Goal: Task Accomplishment & Management: Manage account settings

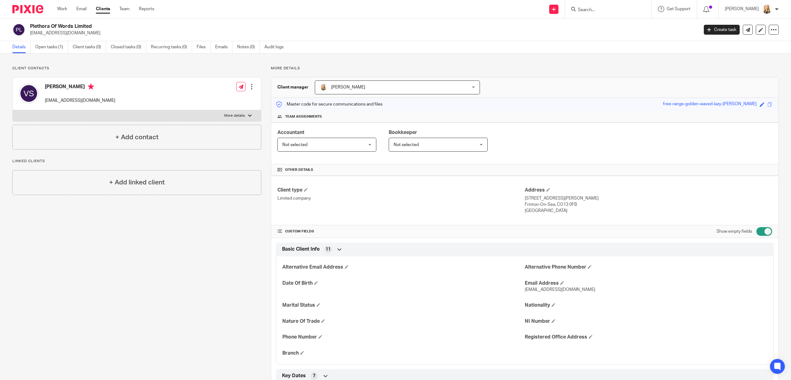
click at [596, 10] on input "Search" at bounding box center [605, 10] width 56 height 6
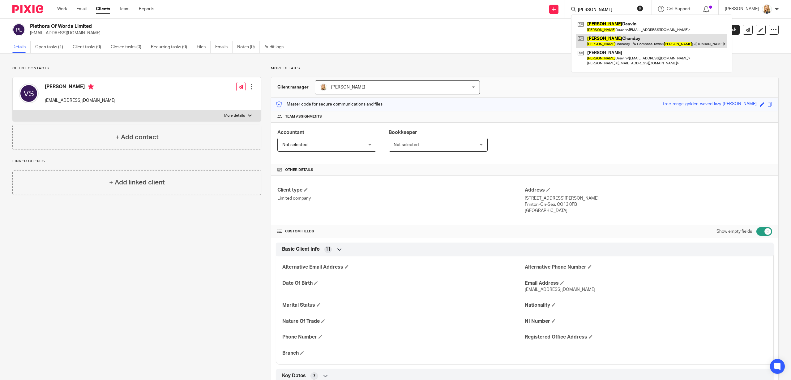
type input "[PERSON_NAME]"
click at [603, 45] on link at bounding box center [651, 41] width 151 height 14
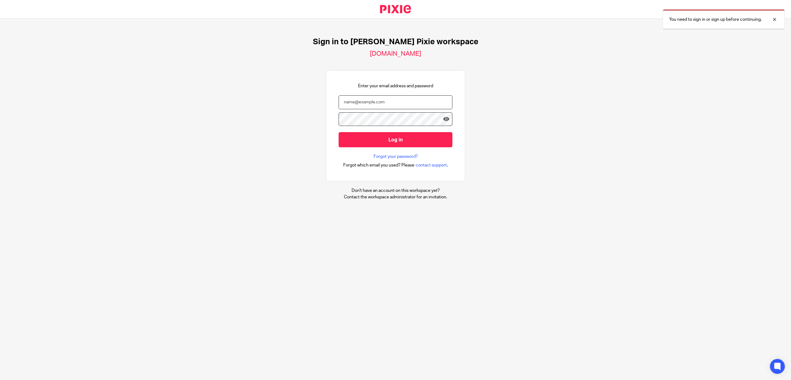
type input "kate@ellacottmorris.co.uk"
click at [401, 142] on input "Log in" at bounding box center [396, 139] width 114 height 15
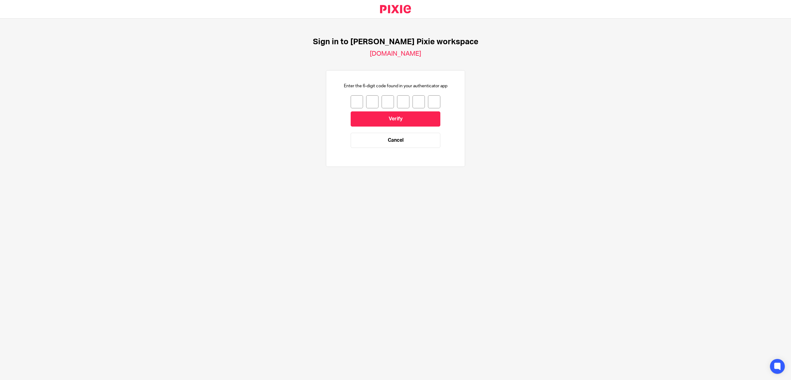
click at [357, 101] on input "number" at bounding box center [357, 101] width 12 height 13
type input "3"
type input "7"
type input "8"
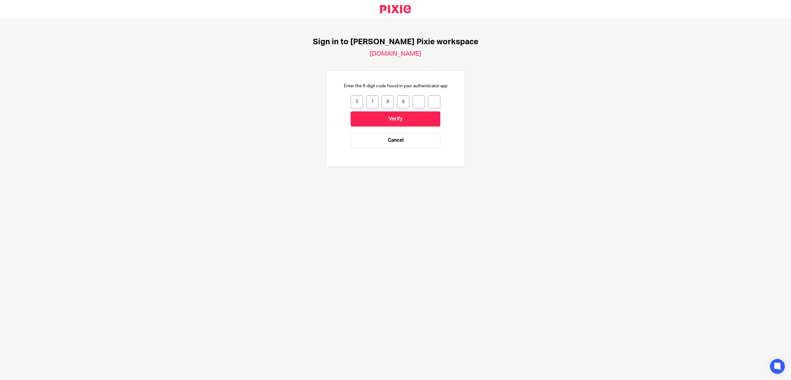
type input "9"
type input "6"
click at [436, 117] on input "Verify" at bounding box center [396, 118] width 90 height 15
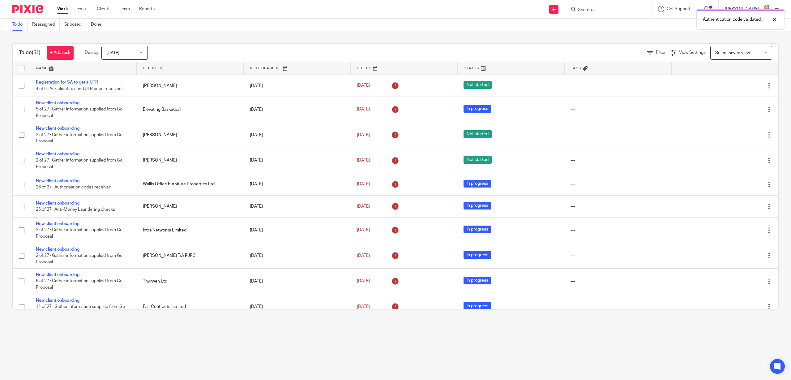
click at [599, 11] on div "Authentication code validated." at bounding box center [590, 18] width 389 height 24
click at [589, 9] on div "Authentication code validated." at bounding box center [590, 18] width 389 height 24
click at [590, 9] on div "Authentication code validated." at bounding box center [590, 18] width 389 height 24
click at [589, 9] on input "Search" at bounding box center [605, 10] width 56 height 6
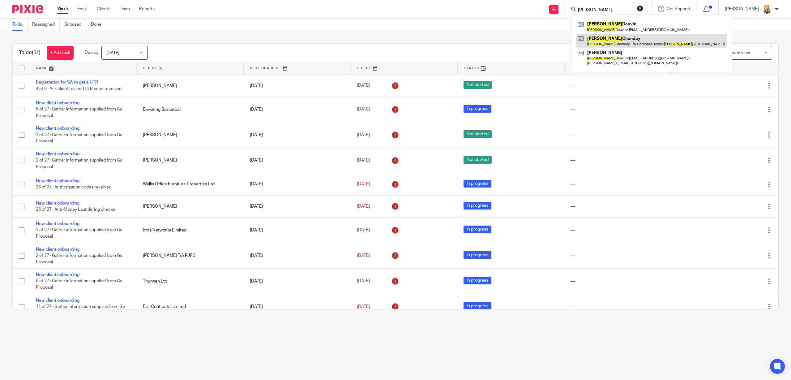
type input "Sandra"
click at [607, 44] on link at bounding box center [651, 41] width 151 height 14
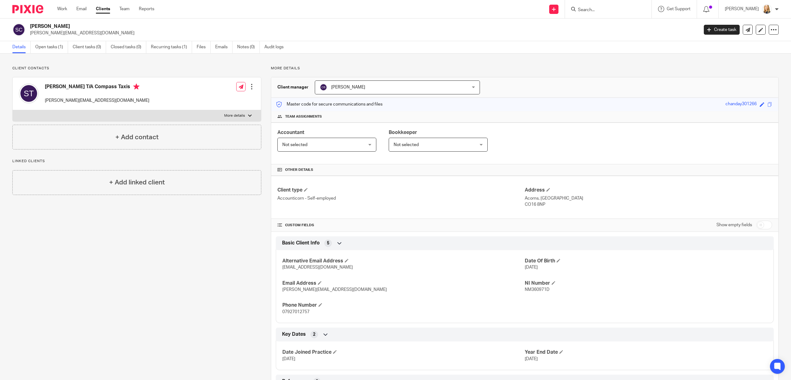
click at [760, 225] on input "checkbox" at bounding box center [764, 225] width 16 height 9
checkbox input "true"
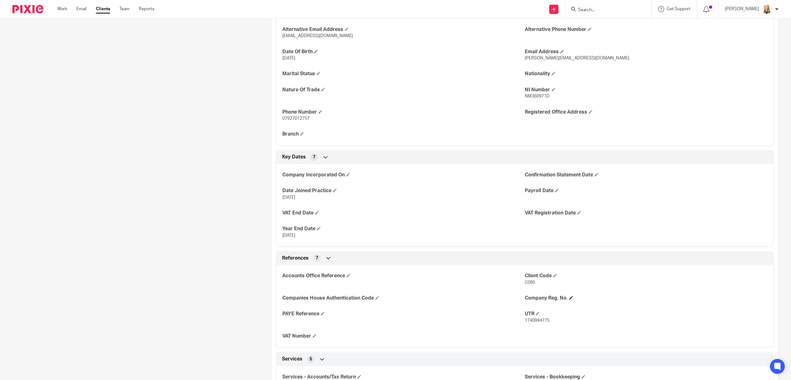
scroll to position [231, 0]
drag, startPoint x: 526, startPoint y: 322, endPoint x: 550, endPoint y: 323, distance: 23.5
click at [565, 322] on p "1740994775" at bounding box center [646, 321] width 242 height 6
drag, startPoint x: 526, startPoint y: 321, endPoint x: 557, endPoint y: 322, distance: 30.9
click at [557, 322] on p "1740994775" at bounding box center [646, 321] width 242 height 6
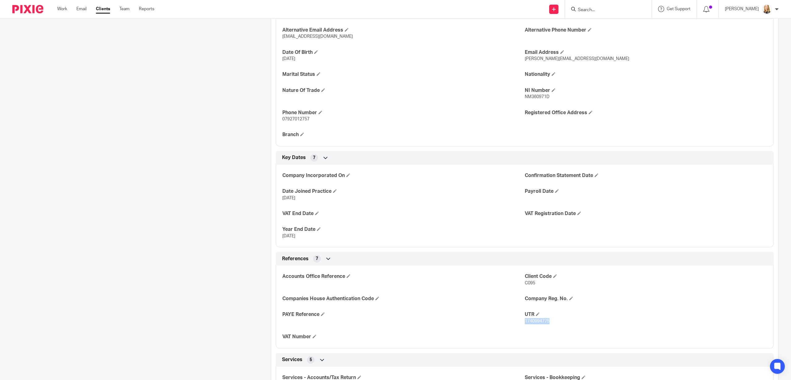
copy span "1740994775"
drag, startPoint x: 525, startPoint y: 97, endPoint x: 559, endPoint y: 96, distance: 33.7
click at [559, 96] on p "NM360971D" at bounding box center [646, 97] width 242 height 6
copy span "NM360971D"
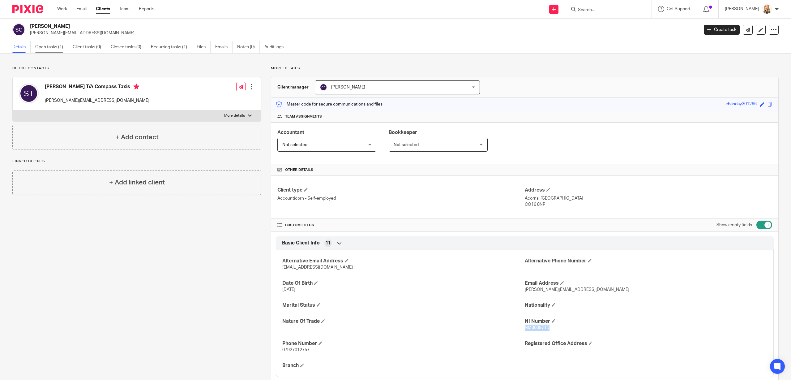
click at [55, 47] on link "Open tasks (1)" at bounding box center [51, 47] width 33 height 12
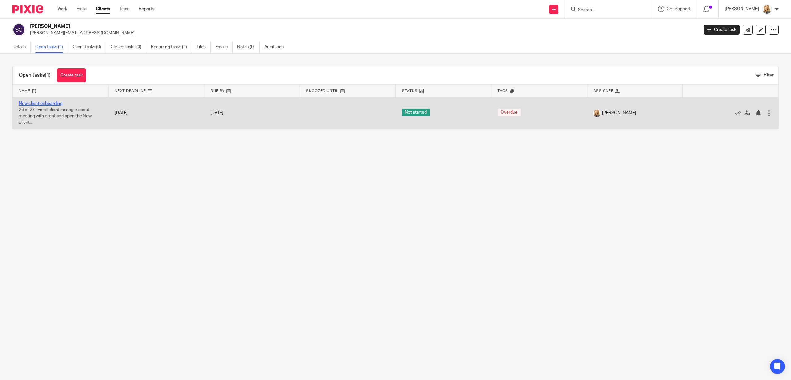
click at [46, 103] on link "New client onboarding" at bounding box center [41, 103] width 44 height 4
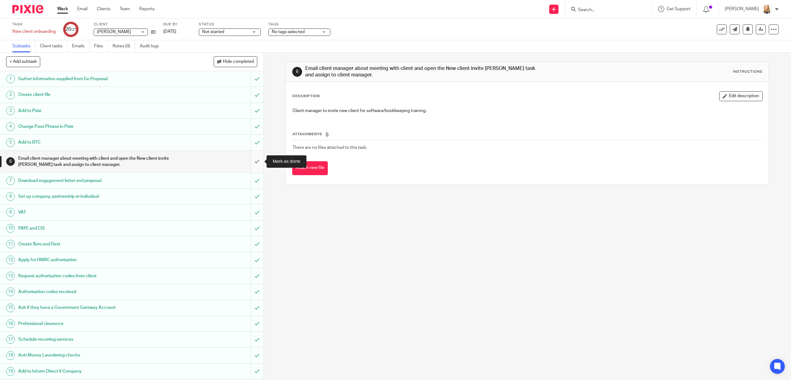
click at [256, 161] on input "submit" at bounding box center [132, 162] width 264 height 22
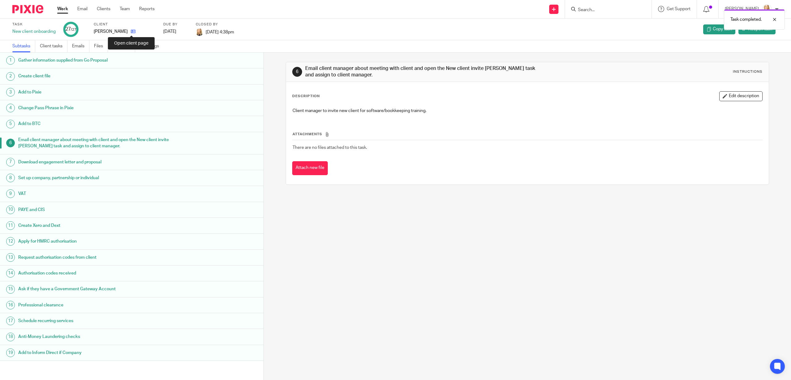
click at [132, 32] on icon at bounding box center [133, 31] width 5 height 5
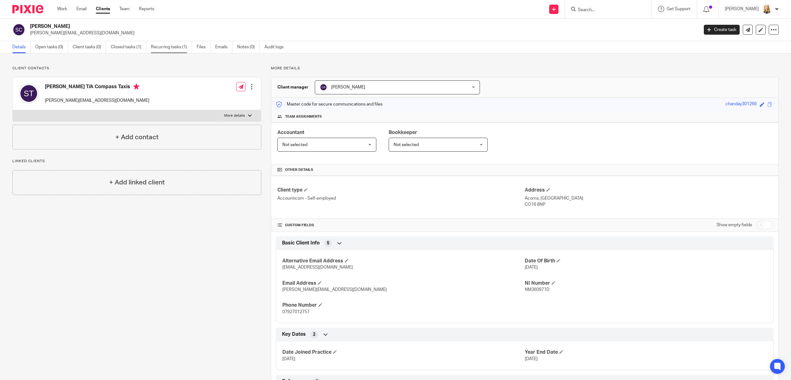
click at [171, 47] on link "Recurring tasks (1)" at bounding box center [171, 47] width 41 height 12
